Goal: Information Seeking & Learning: Learn about a topic

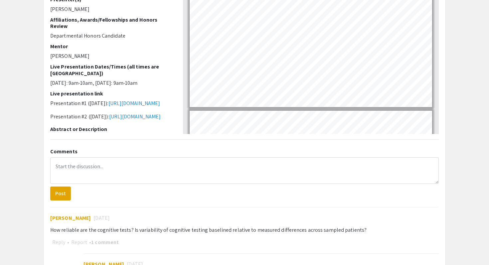
scroll to position [30, 0]
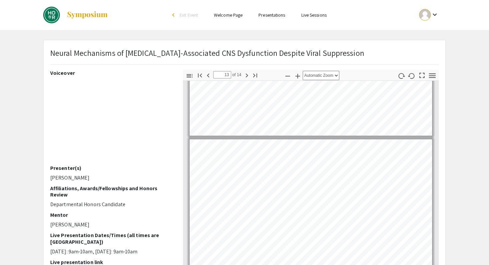
type input "14"
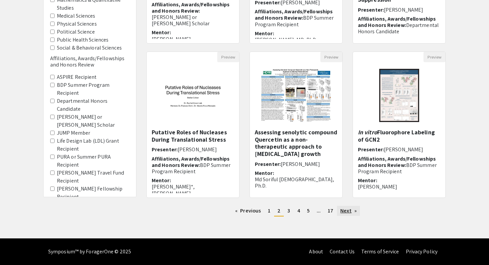
click at [346, 214] on link "Next page" at bounding box center [348, 211] width 23 height 10
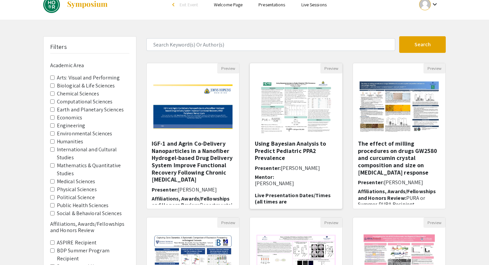
click at [312, 151] on h5 "Using Bayesian Analysis to Predict Pediatric PPA2 Prevalence" at bounding box center [296, 151] width 82 height 22
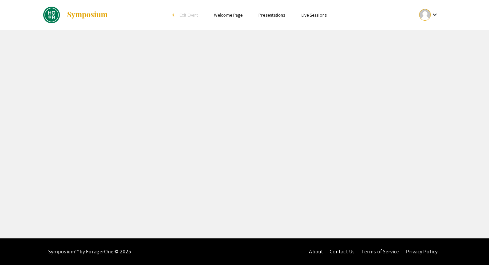
select select "custom"
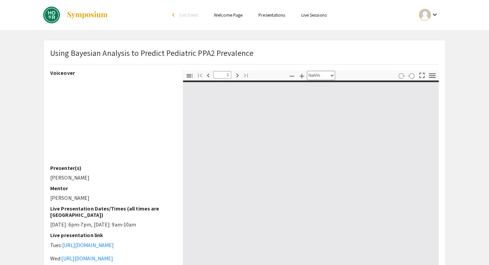
type input "0"
select select "custom"
type input "1"
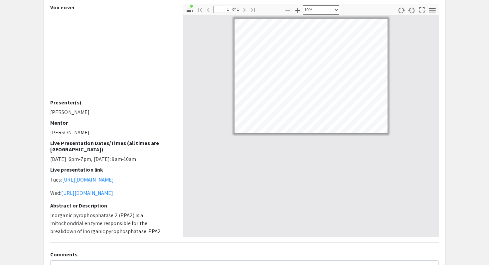
select select "custom"
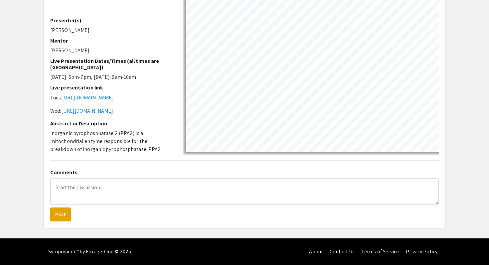
scroll to position [124, 0]
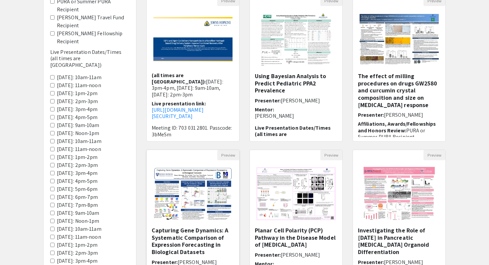
scroll to position [176, 0]
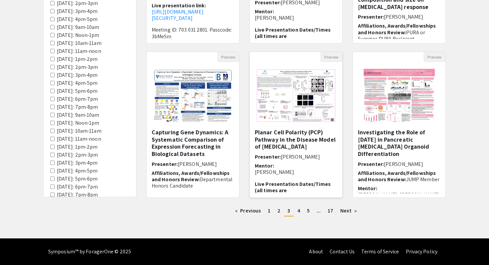
click at [287, 131] on h5 "Planar Cell Polarity (PCP) Pathway in the Disease Model of COPD" at bounding box center [296, 140] width 82 height 22
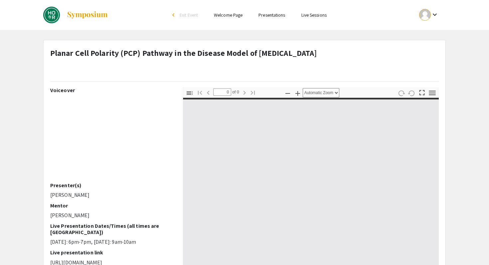
select select "custom"
type input "1"
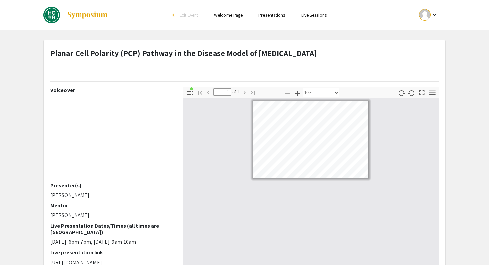
click at [289, 197] on div at bounding box center [311, 209] width 256 height 222
select select "custom"
